Goal: Transaction & Acquisition: Purchase product/service

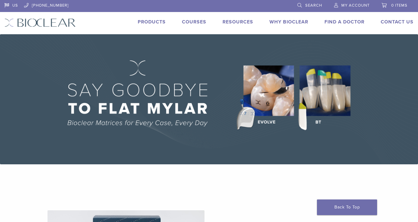
click at [313, 4] on span "Search" at bounding box center [313, 5] width 17 height 5
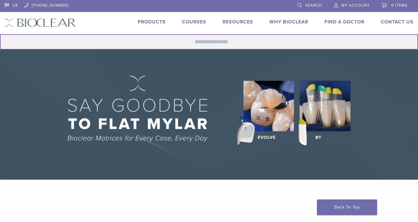
click at [242, 43] on input "Search for:" at bounding box center [209, 41] width 418 height 15
type input "**********"
click at [0, 34] on button "Search" at bounding box center [0, 34] width 0 height 0
